Goal: Obtain resource: Obtain resource

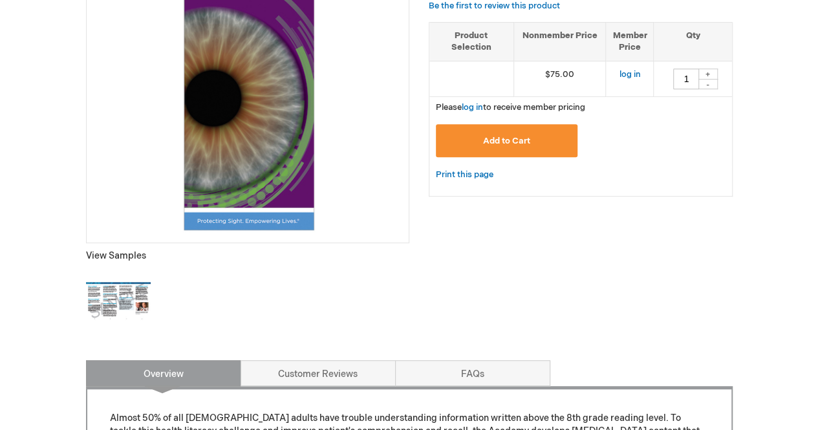
scroll to position [276, 0]
click at [113, 292] on img at bounding box center [118, 300] width 65 height 65
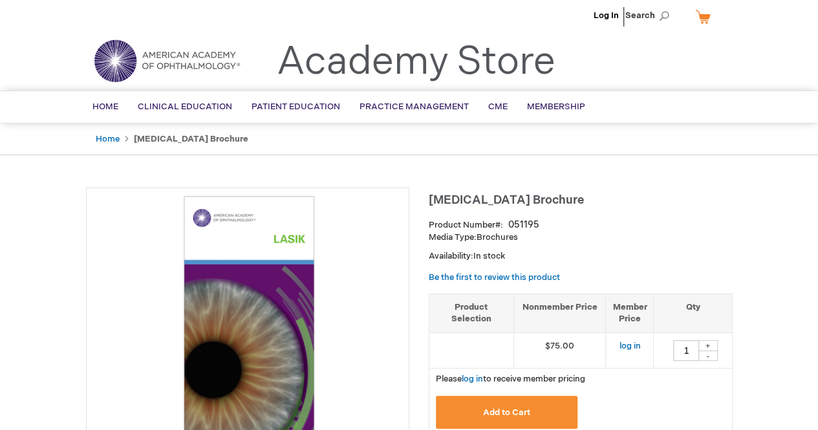
scroll to position [0, 0]
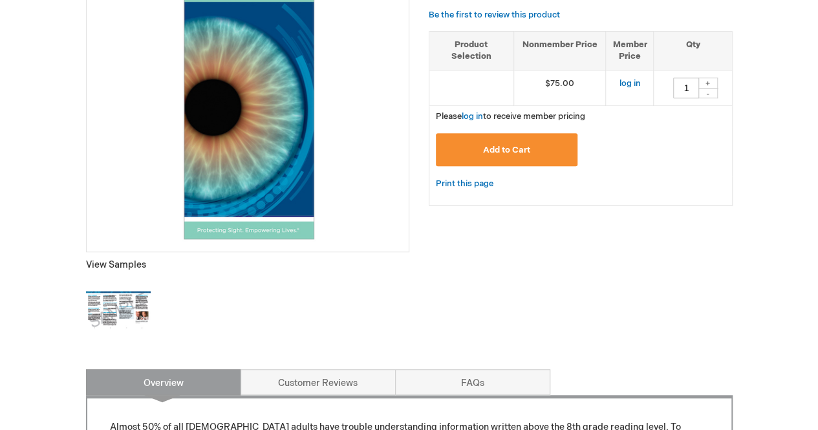
scroll to position [270, 0]
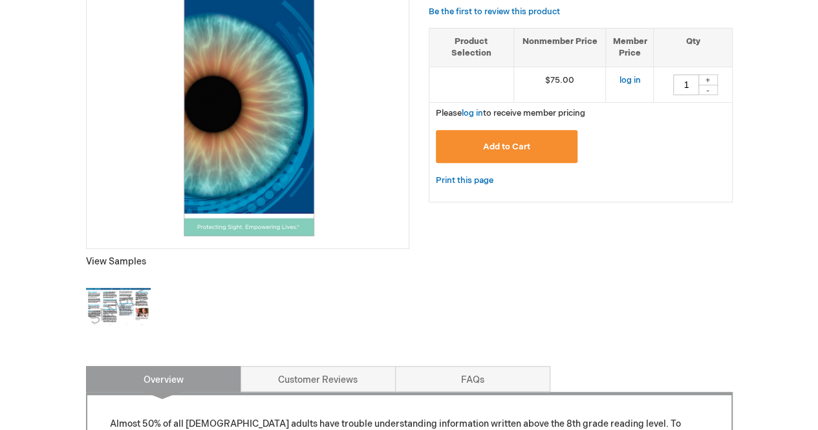
click at [127, 307] on img at bounding box center [118, 307] width 65 height 65
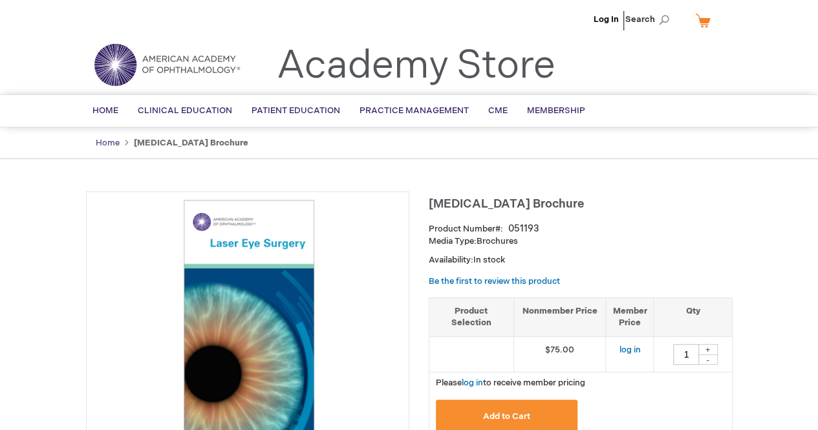
click at [107, 142] on link "Home" at bounding box center [108, 143] width 24 height 10
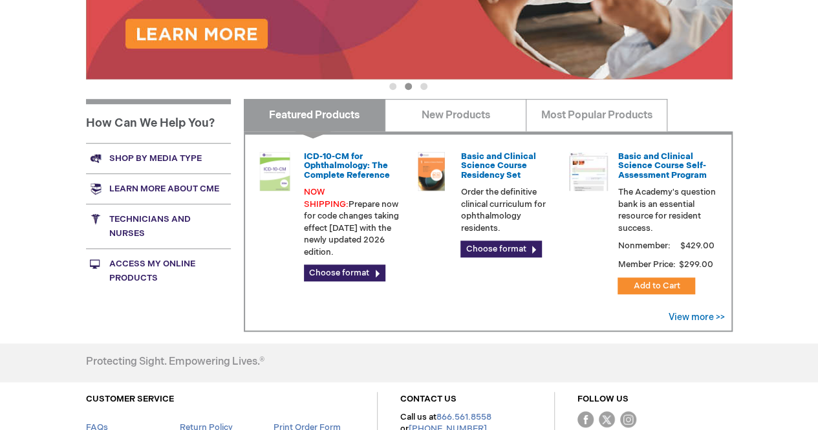
scroll to position [426, 0]
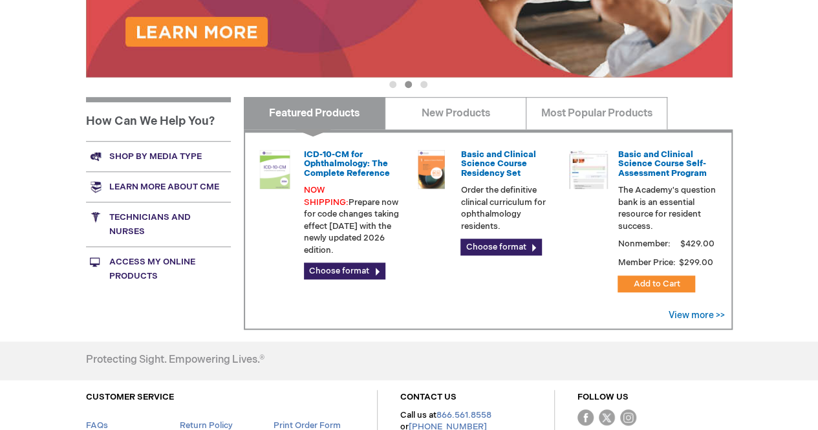
click at [144, 149] on link "Shop by media type" at bounding box center [158, 156] width 145 height 30
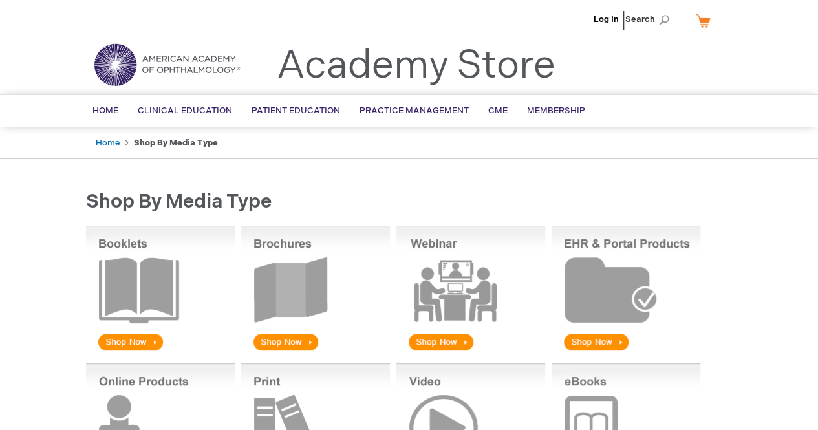
click at [283, 285] on img at bounding box center [315, 289] width 149 height 127
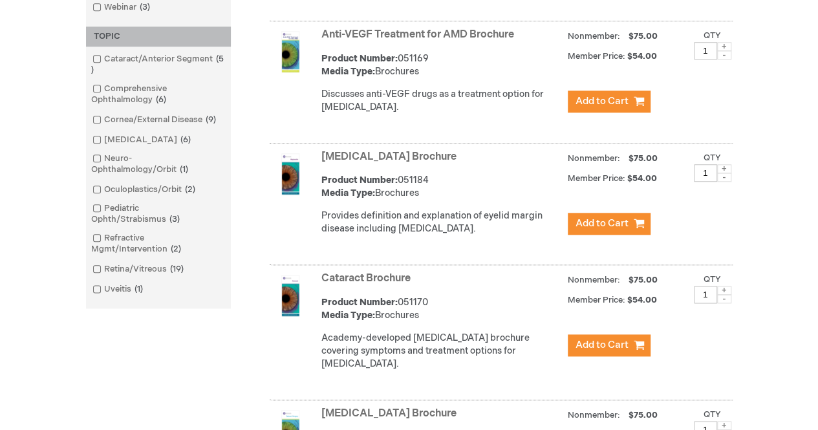
scroll to position [636, 0]
click at [168, 243] on span "2 items" at bounding box center [176, 248] width 17 height 10
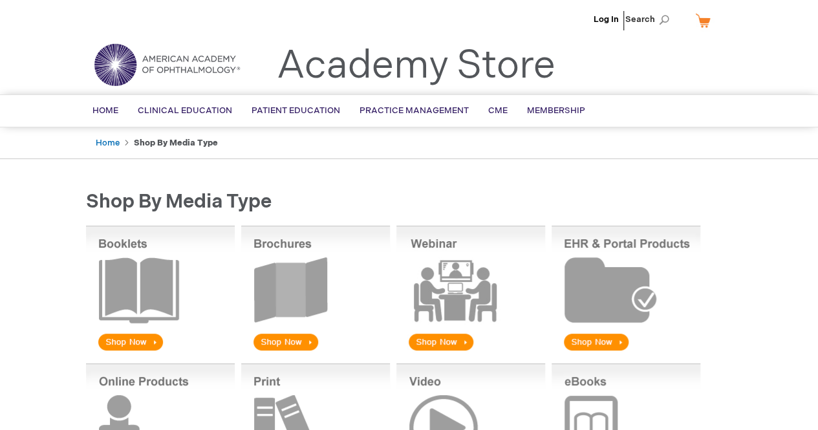
click at [290, 338] on img at bounding box center [315, 289] width 149 height 127
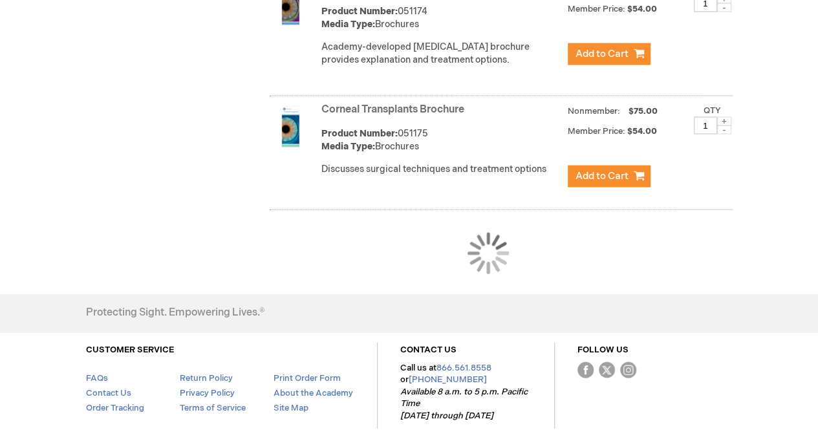
scroll to position [1288, 0]
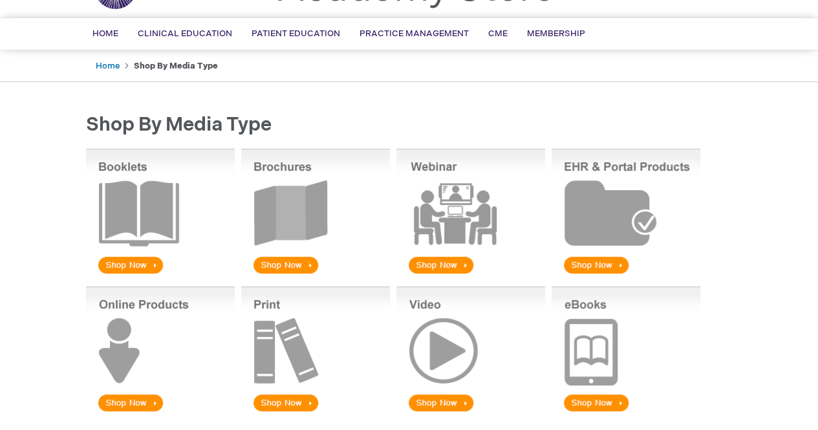
scroll to position [78, 0]
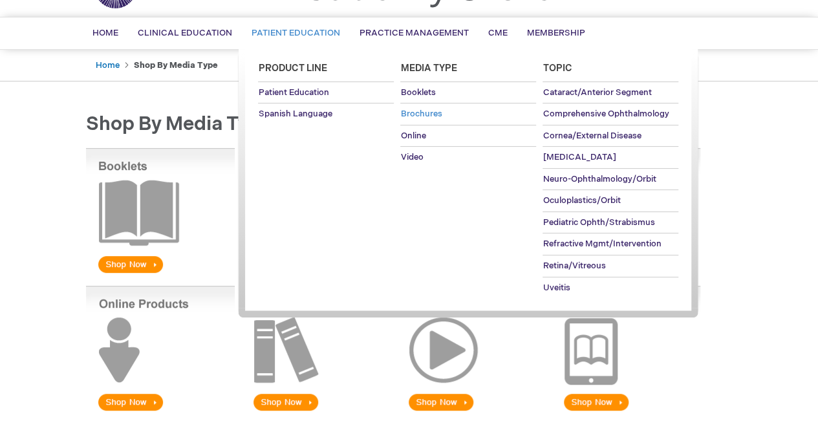
click at [431, 114] on span "Brochures" at bounding box center [420, 114] width 41 height 10
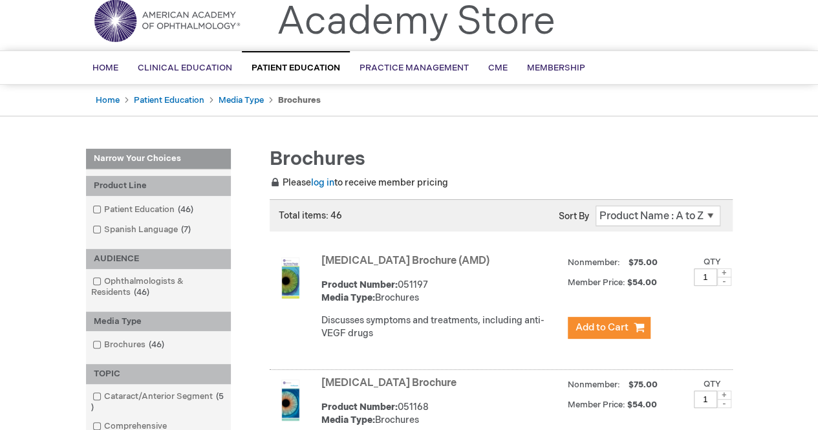
scroll to position [10, 0]
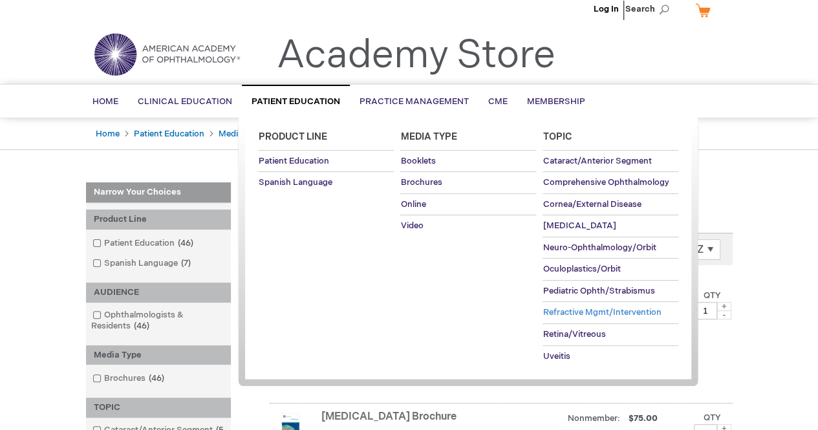
click at [563, 310] on span "Refractive Mgmt/Intervention" at bounding box center [602, 312] width 118 height 10
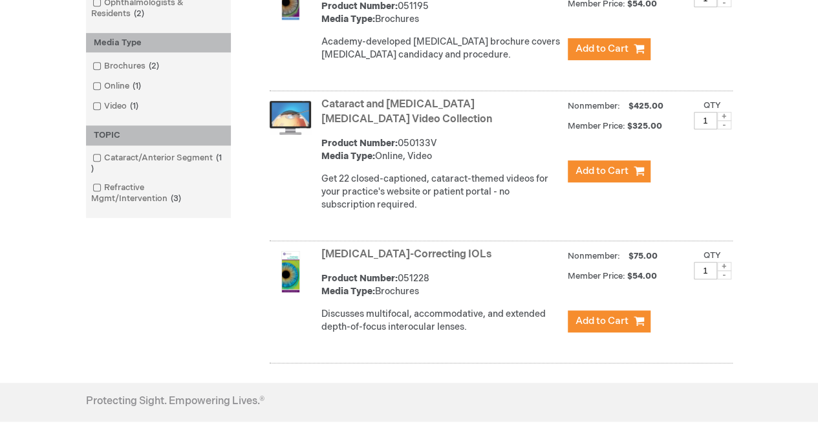
scroll to position [322, 0]
